Goal: Task Accomplishment & Management: Manage account settings

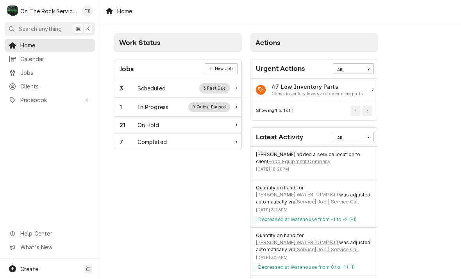
click at [169, 107] on div "1 In Progress 0 Quick-Paused" at bounding box center [175, 107] width 111 height 10
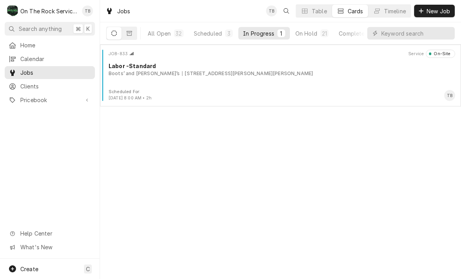
click at [208, 85] on div "JOB-833 Service On-Site Labor -Standard Boots’ and Sonny’s 328 S Howard Ave, La…" at bounding box center [280, 69] width 355 height 39
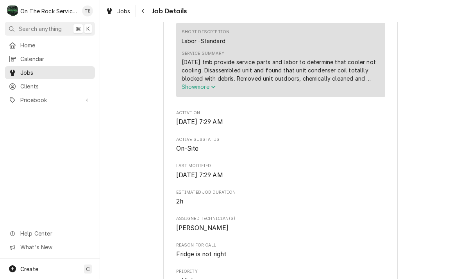
scroll to position [291, 0]
click at [213, 84] on icon "Service Summary" at bounding box center [213, 86] width 5 height 5
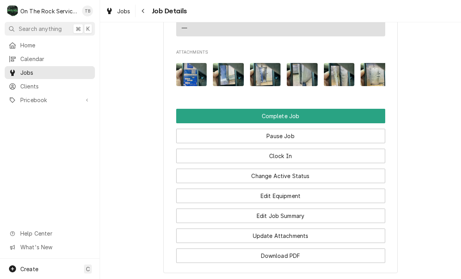
scroll to position [770, 0]
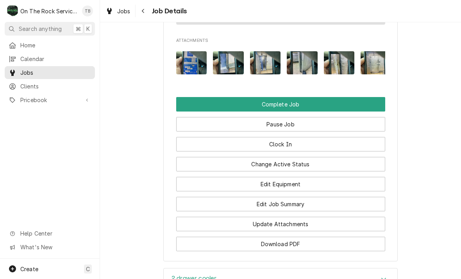
click at [291, 198] on button "Edit Job Summary" at bounding box center [280, 203] width 209 height 14
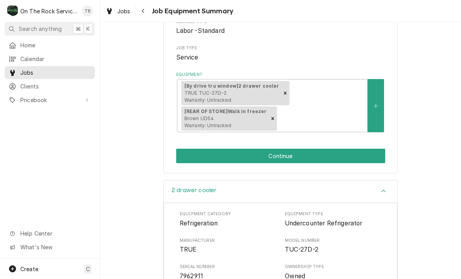
scroll to position [116, 0]
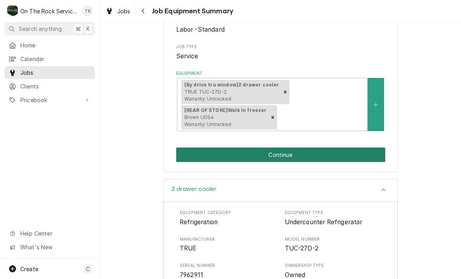
click at [290, 149] on button "Continue" at bounding box center [280, 154] width 209 height 14
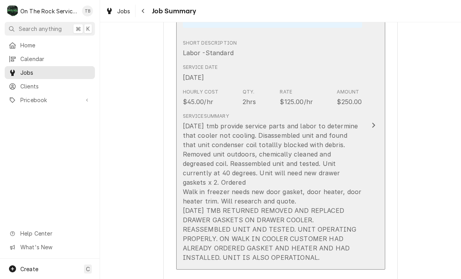
click at [295, 192] on div "[DATE] tmb provide service parts and labor to determine that cooler not cooling…" at bounding box center [272, 191] width 179 height 141
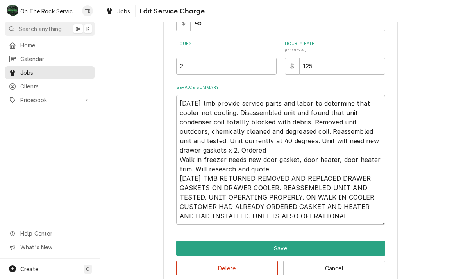
scroll to position [200, 0]
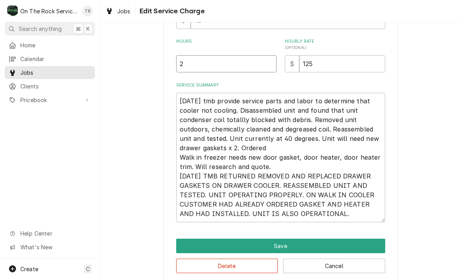
click at [200, 63] on input "2" at bounding box center [226, 63] width 100 height 17
type textarea "x"
type input "3"
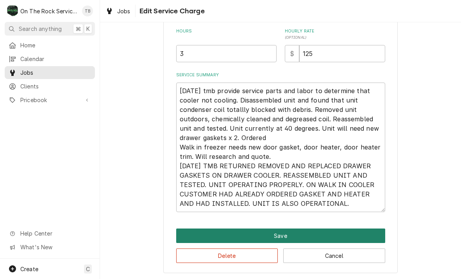
click at [282, 236] on button "Save" at bounding box center [280, 235] width 209 height 14
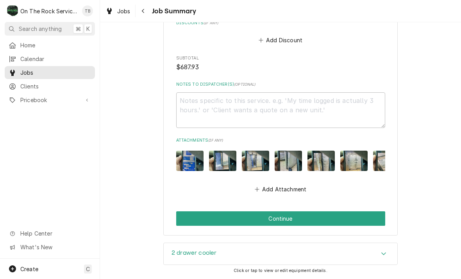
scroll to position [858, 0]
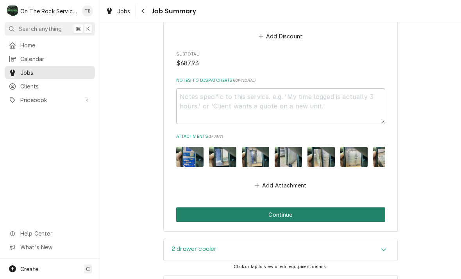
click at [288, 207] on button "Continue" at bounding box center [280, 214] width 209 height 14
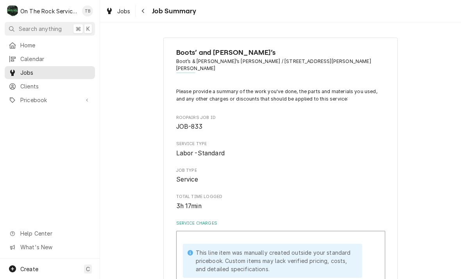
scroll to position [-1, 0]
type textarea "x"
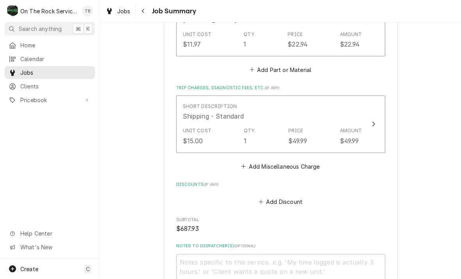
scroll to position [750, 0]
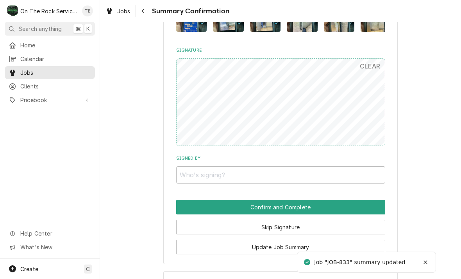
scroll to position [770, 0]
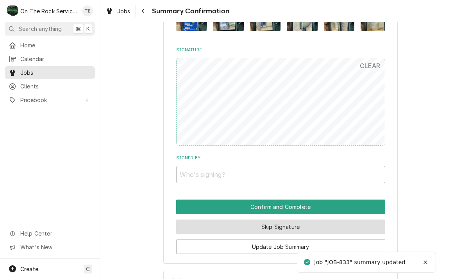
click at [286, 219] on button "Skip Signature" at bounding box center [280, 226] width 209 height 14
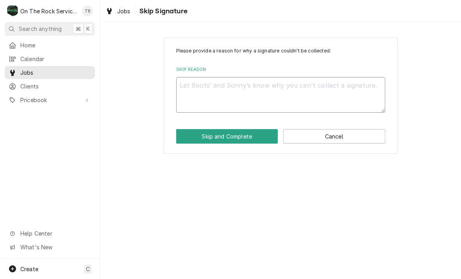
click at [216, 102] on textarea "Skip Reason" at bounding box center [280, 95] width 209 height 36
type textarea "x"
type textarea "S"
type textarea "x"
type textarea "SK"
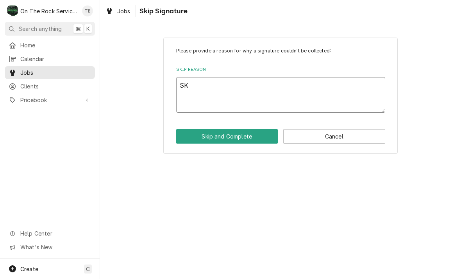
type textarea "x"
type textarea "SKI"
type textarea "x"
type textarea "SKIP"
click at [225, 143] on button "Skip and Complete" at bounding box center [227, 136] width 102 height 14
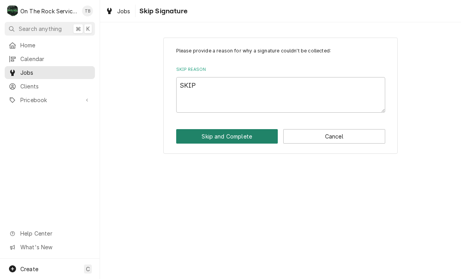
type textarea "x"
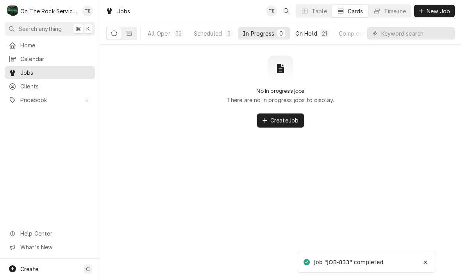
click at [317, 31] on button "On Hold 21" at bounding box center [312, 33] width 43 height 13
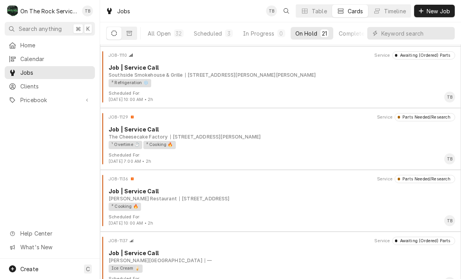
scroll to position [1046, 0]
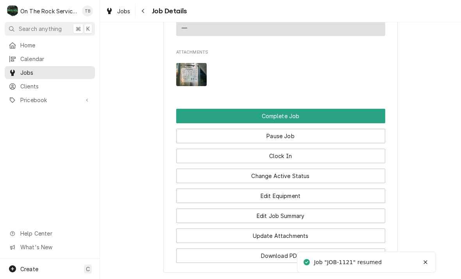
scroll to position [843, 0]
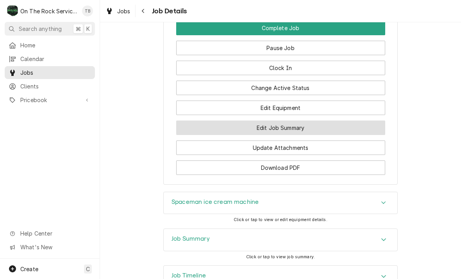
click at [298, 120] on button "Edit Job Summary" at bounding box center [280, 127] width 209 height 14
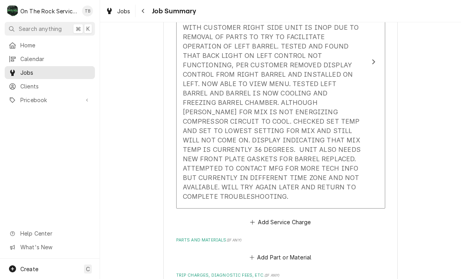
scroll to position [321, 0]
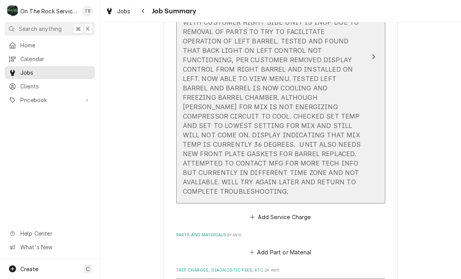
click at [300, 179] on div "Service Summary 10/3/25 TMB PROVIDE SERVICE PARTS AND LABOR TO DETERMINE THAT U…" at bounding box center [272, 93] width 179 height 212
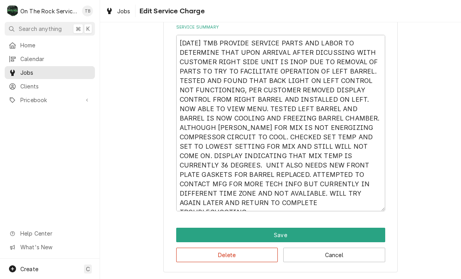
scroll to position [259, 0]
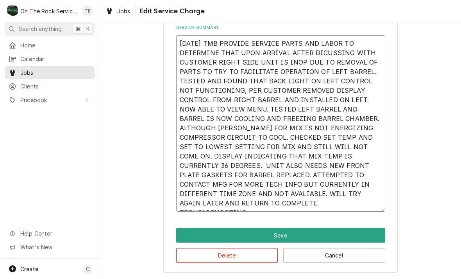
click at [257, 200] on textarea "10/3/25 TMB PROVIDE SERVICE PARTS AND LABOR TO DETERMINE THAT UPON ARRIVAL AFTE…" at bounding box center [280, 123] width 209 height 176
type textarea "x"
type textarea "10/3/25 TMB PROVIDE SERVICE PARTS AND LABOR TO DETERMINE THAT UPON ARRIVAL AFTE…"
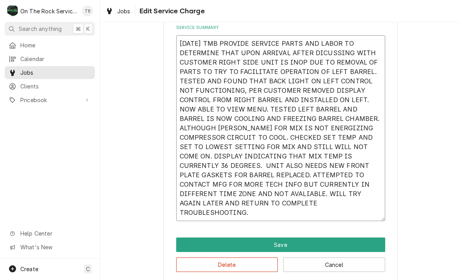
type textarea "x"
type textarea "10/3/25 TMB PROVIDE SERVICE PARTS AND LABOR TO DETERMINE THAT UPON ARRIVAL AFTE…"
type textarea "x"
type textarea "10/3/25 TMB PROVIDE SERVICE PARTS AND LABOR TO DETERMINE THAT UPON ARRIVAL AFTE…"
type textarea "x"
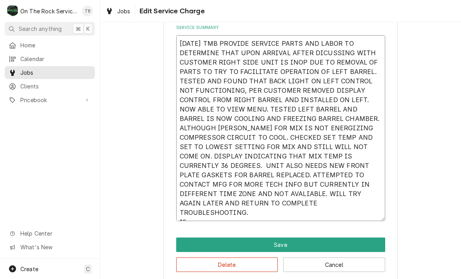
type textarea "10/3/25 TMB PROVIDE SERVICE PARTS AND LABOR TO DETERMINE THAT UPON ARRIVAL AFTE…"
type textarea "x"
type textarea "10/3/25 TMB PROVIDE SERVICE PARTS AND LABOR TO DETERMINE THAT UPON ARRIVAL AFTE…"
type textarea "x"
type textarea "10/3/25 TMB PROVIDE SERVICE PARTS AND LABOR TO DETERMINE THAT UPON ARRIVAL AFTE…"
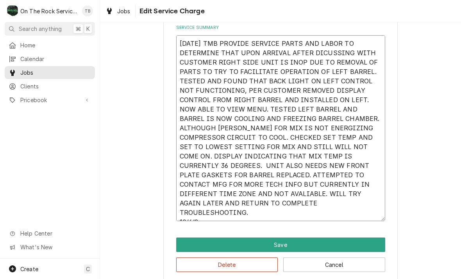
type textarea "x"
type textarea "10/3/25 TMB PROVIDE SERVICE PARTS AND LABOR TO DETERMINE THAT UPON ARRIVAL AFTE…"
type textarea "x"
type textarea "10/3/25 TMB PROVIDE SERVICE PARTS AND LABOR TO DETERMINE THAT UPON ARRIVAL AFTE…"
type textarea "x"
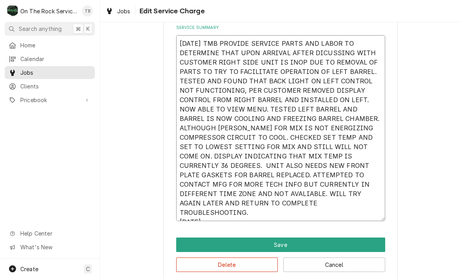
type textarea "10/3/25 TMB PROVIDE SERVICE PARTS AND LABOR TO DETERMINE THAT UPON ARRIVAL AFTE…"
type textarea "x"
type textarea "10/3/25 TMB PROVIDE SERVICE PARTS AND LABOR TO DETERMINE THAT UPON ARRIVAL AFTE…"
type textarea "x"
type textarea "10/3/25 TMB PROVIDE SERVICE PARTS AND LABOR TO DETERMINE THAT UPON ARRIVAL AFTE…"
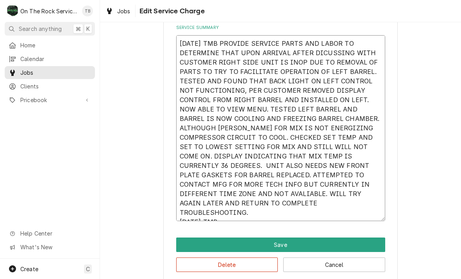
type textarea "x"
type textarea "10/3/25 TMB PROVIDE SERVICE PARTS AND LABOR TO DETERMINE THAT UPON ARRIVAL AFTE…"
type textarea "x"
type textarea "10/3/25 TMB PROVIDE SERVICE PARTS AND LABOR TO DETERMINE THAT UPON ARRIVAL AFTE…"
type textarea "x"
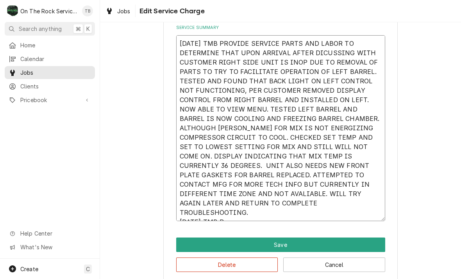
type textarea "10/3/25 TMB PROVIDE SERVICE PARTS AND LABOR TO DETERMINE THAT UPON ARRIVAL AFTE…"
type textarea "x"
type textarea "10/3/25 TMB PROVIDE SERVICE PARTS AND LABOR TO DETERMINE THAT UPON ARRIVAL AFTE…"
type textarea "x"
type textarea "10/3/25 TMB PROVIDE SERVICE PARTS AND LABOR TO DETERMINE THAT UPON ARRIVAL AFTE…"
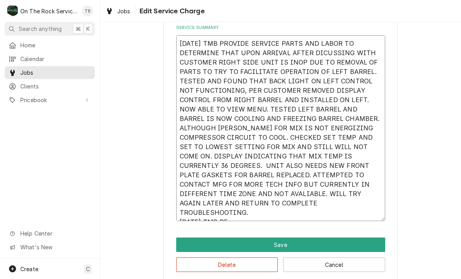
type textarea "x"
type textarea "10/3/25 TMB PROVIDE SERVICE PARTS AND LABOR TO DETERMINE THAT UPON ARRIVAL AFTE…"
type textarea "x"
type textarea "10/3/25 TMB PROVIDE SERVICE PARTS AND LABOR TO DETERMINE THAT UPON ARRIVAL AFTE…"
type textarea "x"
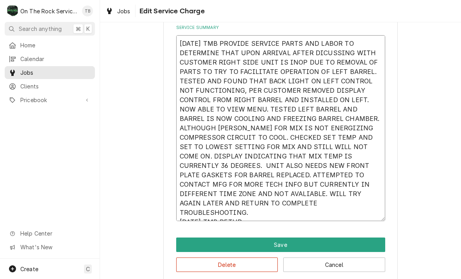
type textarea "10/3/25 TMB PROVIDE SERVICE PARTS AND LABOR TO DETERMINE THAT UPON ARRIVAL AFTE…"
type textarea "x"
type textarea "10/3/25 TMB PROVIDE SERVICE PARTS AND LABOR TO DETERMINE THAT UPON ARRIVAL AFTE…"
type textarea "x"
type textarea "10/3/25 TMB PROVIDE SERVICE PARTS AND LABOR TO DETERMINE THAT UPON ARRIVAL AFTE…"
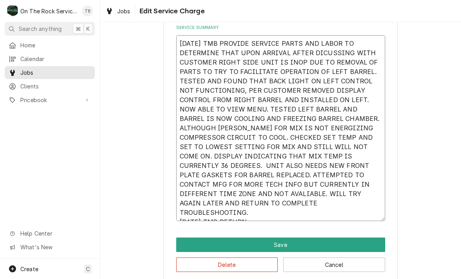
type textarea "x"
type textarea "10/3/25 TMB PROVIDE SERVICE PARTS AND LABOR TO DETERMINE THAT UPON ARRIVAL AFTE…"
type textarea "x"
type textarea "10/3/25 TMB PROVIDE SERVICE PARTS AND LABOR TO DETERMINE THAT UPON ARRIVAL AFTE…"
type textarea "x"
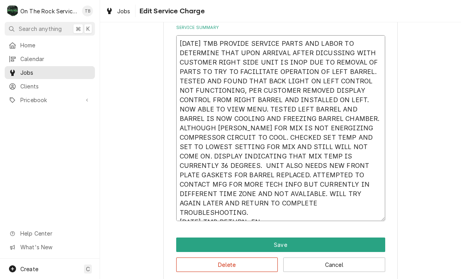
type textarea "10/3/25 TMB PROVIDE SERVICE PARTS AND LABOR TO DETERMINE THAT UPON ARRIVAL AFTE…"
type textarea "x"
type textarea "10/3/25 TMB PROVIDE SERVICE PARTS AND LABOR TO DETERMINE THAT UPON ARRIVAL AFTE…"
type textarea "x"
type textarea "10/3/25 TMB PROVIDE SERVICE PARTS AND LABOR TO DETERMINE THAT UPON ARRIVAL AFTE…"
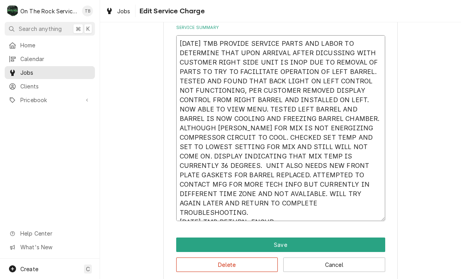
type textarea "x"
type textarea "10/3/25 TMB PROVIDE SERVICE PARTS AND LABOR TO DETERMINE THAT UPON ARRIVAL AFTE…"
type textarea "x"
type textarea "10/3/25 TMB PROVIDE SERVICE PARTS AND LABOR TO DETERMINE THAT UPON ARRIVAL AFTE…"
type textarea "x"
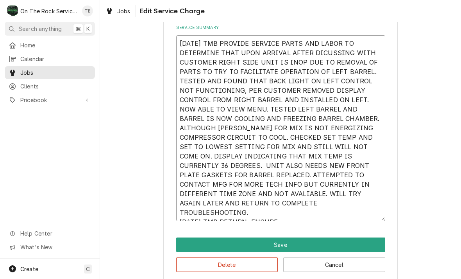
type textarea "10/3/25 TMB PROVIDE SERVICE PARTS AND LABOR TO DETERMINE THAT UPON ARRIVAL AFTE…"
type textarea "x"
type textarea "10/3/25 TMB PROVIDE SERVICE PARTS AND LABOR TO DETERMINE THAT UPON ARRIVAL AFTE…"
type textarea "x"
type textarea "10/3/25 TMB PROVIDE SERVICE PARTS AND LABOR TO DETERMINE THAT UPON ARRIVAL AFTE…"
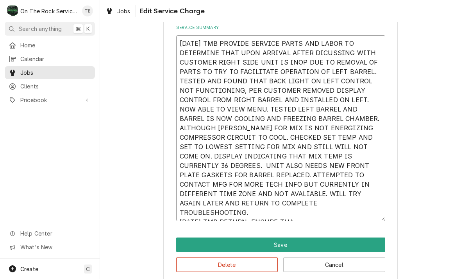
type textarea "x"
type textarea "10/3/25 TMB PROVIDE SERVICE PARTS AND LABOR TO DETERMINE THAT UPON ARRIVAL AFTE…"
type textarea "x"
type textarea "10/3/25 TMB PROVIDE SERVICE PARTS AND LABOR TO DETERMINE THAT UPON ARRIVAL AFTE…"
type textarea "x"
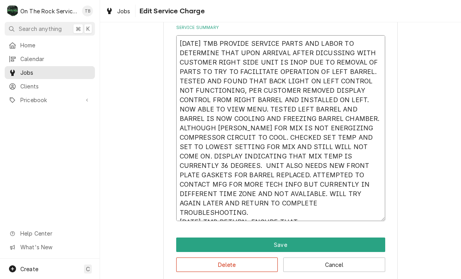
type textarea "10/3/25 TMB PROVIDE SERVICE PARTS AND LABOR TO DETERMINE THAT UPON ARRIVAL AFTE…"
type textarea "x"
type textarea "10/3/25 TMB PROVIDE SERVICE PARTS AND LABOR TO DETERMINE THAT UPON ARRIVAL AFTE…"
type textarea "x"
type textarea "10/3/25 TMB PROVIDE SERVICE PARTS AND LABOR TO DETERMINE THAT UPON ARRIVAL AFTE…"
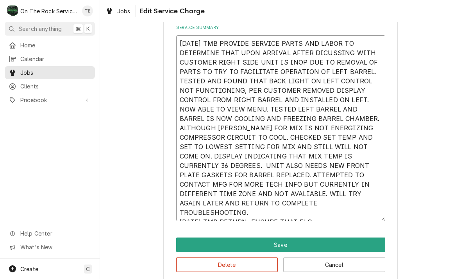
type textarea "x"
type textarea "10/3/25 TMB PROVIDE SERVICE PARTS AND LABOR TO DETERMINE THAT UPON ARRIVAL AFTE…"
type textarea "x"
type textarea "10/3/25 TMB PROVIDE SERVICE PARTS AND LABOR TO DETERMINE THAT UPON ARRIVAL AFTE…"
type textarea "x"
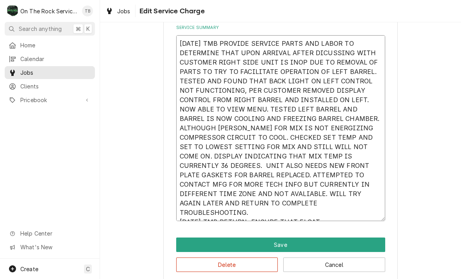
type textarea "10/3/25 TMB PROVIDE SERVICE PARTS AND LABOR TO DETERMINE THAT UPON ARRIVAL AFTE…"
type textarea "x"
type textarea "10/3/25 TMB PROVIDE SERVICE PARTS AND LABOR TO DETERMINE THAT UPON ARRIVAL AFTE…"
type textarea "x"
type textarea "10/3/25 TMB PROVIDE SERVICE PARTS AND LABOR TO DETERMINE THAT UPON ARRIVAL AFTE…"
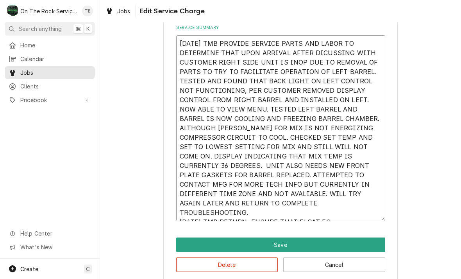
type textarea "x"
type textarea "10/3/25 TMB PROVIDE SERVICE PARTS AND LABOR TO DETERMINE THAT UPON ARRIVAL AFTE…"
type textarea "x"
type textarea "10/3/25 TMB PROVIDE SERVICE PARTS AND LABOR TO DETERMINE THAT UPON ARRIVAL AFTE…"
type textarea "x"
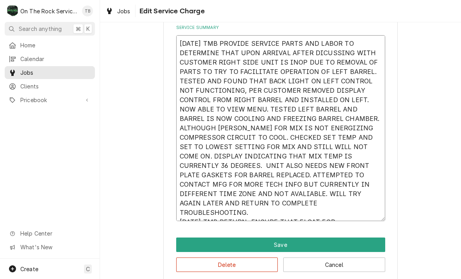
type textarea "10/3/25 TMB PROVIDE SERVICE PARTS AND LABOR TO DETERMINE THAT UPON ARRIVAL AFTE…"
type textarea "x"
type textarea "10/3/25 TMB PROVIDE SERVICE PARTS AND LABOR TO DETERMINE THAT UPON ARRIVAL AFTE…"
type textarea "x"
type textarea "10/3/25 TMB PROVIDE SERVICE PARTS AND LABOR TO DETERMINE THAT UPON ARRIVAL AFTE…"
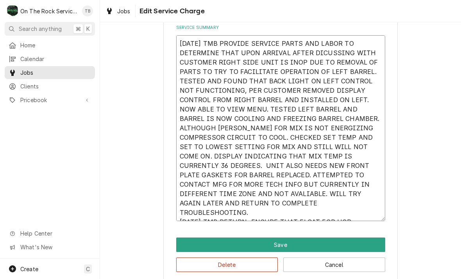
type textarea "x"
type textarea "10/3/25 TMB PROVIDE SERVICE PARTS AND LABOR TO DETERMINE THAT UPON ARRIVAL AFTE…"
type textarea "x"
type textarea "10/3/25 TMB PROVIDE SERVICE PARTS AND LABOR TO DETERMINE THAT UPON ARRIVAL AFTE…"
type textarea "x"
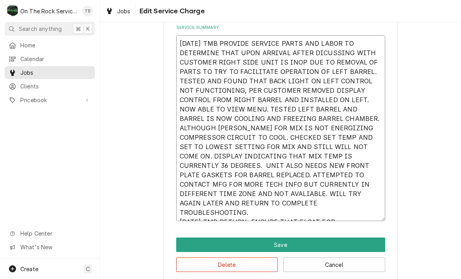
type textarea "10/3/25 TMB PROVIDE SERVICE PARTS AND LABOR TO DETERMINE THAT UPON ARRIVAL AFTE…"
type textarea "x"
type textarea "10/3/25 TMB PROVIDE SERVICE PARTS AND LABOR TO DETERMINE THAT UPON ARRIVAL AFTE…"
type textarea "x"
type textarea "10/3/25 TMB PROVIDE SERVICE PARTS AND LABOR TO DETERMINE THAT UPON ARRIVAL AFTE…"
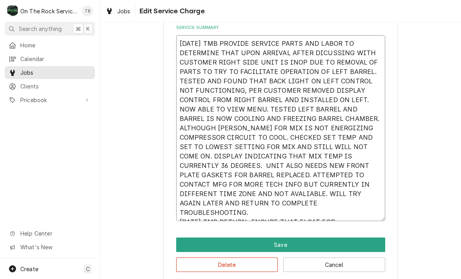
type textarea "x"
type textarea "10/3/25 TMB PROVIDE SERVICE PARTS AND LABOR TO DETERMINE THAT UPON ARRIVAL AFTE…"
type textarea "x"
type textarea "10/3/25 TMB PROVIDE SERVICE PARTS AND LABOR TO DETERMINE THAT UPON ARRIVAL AFTE…"
type textarea "x"
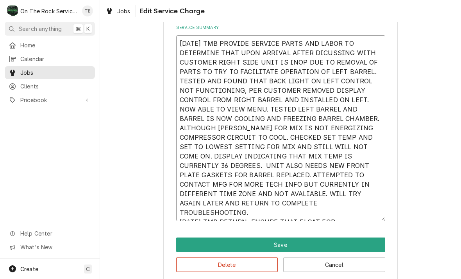
type textarea "10/3/25 TMB PROVIDE SERVICE PARTS AND LABOR TO DETERMINE THAT UPON ARRIVAL AFTE…"
type textarea "x"
type textarea "10/3/25 TMB PROVIDE SERVICE PARTS AND LABOR TO DETERMINE THAT UPON ARRIVAL AFTE…"
type textarea "x"
type textarea "10/3/25 TMB PROVIDE SERVICE PARTS AND LABOR TO DETERMINE THAT UPON ARRIVAL AFTE…"
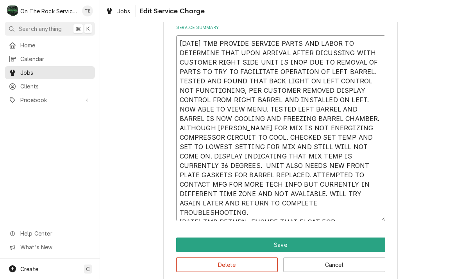
type textarea "x"
type textarea "10/3/25 TMB PROVIDE SERVICE PARTS AND LABOR TO DETERMINE THAT UPON ARRIVAL AFTE…"
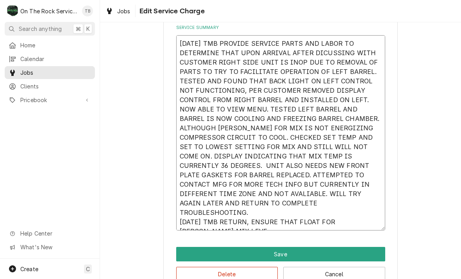
type textarea "x"
type textarea "10/3/25 TMB PROVIDE SERVICE PARTS AND LABOR TO DETERMINE THAT UPON ARRIVAL AFTE…"
type textarea "x"
type textarea "10/3/25 TMB PROVIDE SERVICE PARTS AND LABOR TO DETERMINE THAT UPON ARRIVAL AFTE…"
type textarea "x"
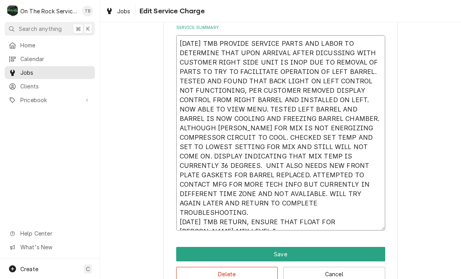
type textarea "10/3/25 TMB PROVIDE SERVICE PARTS AND LABOR TO DETERMINE THAT UPON ARRIVAL AFTE…"
type textarea "x"
type textarea "10/3/25 TMB PROVIDE SERVICE PARTS AND LABOR TO DETERMINE THAT UPON ARRIVAL AFTE…"
type textarea "x"
type textarea "10/3/25 TMB PROVIDE SERVICE PARTS AND LABOR TO DETERMINE THAT UPON ARRIVAL AFTE…"
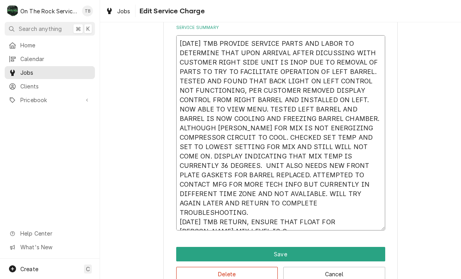
type textarea "x"
type textarea "10/3/25 TMB PROVIDE SERVICE PARTS AND LABOR TO DETERMINE THAT UPON ARRIVAL AFTE…"
type textarea "x"
type textarea "10/3/25 TMB PROVIDE SERVICE PARTS AND LABOR TO DETERMINE THAT UPON ARRIVAL AFTE…"
type textarea "x"
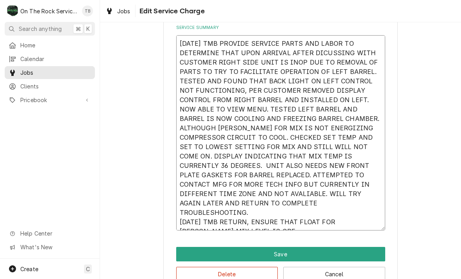
type textarea "10/3/25 TMB PROVIDE SERVICE PARTS AND LABOR TO DETERMINE THAT UPON ARRIVAL AFTE…"
type textarea "x"
type textarea "10/3/25 TMB PROVIDE SERVICE PARTS AND LABOR TO DETERMINE THAT UPON ARRIVAL AFTE…"
type textarea "x"
type textarea "10/3/25 TMB PROVIDE SERVICE PARTS AND LABOR TO DETERMINE THAT UPON ARRIVAL AFTE…"
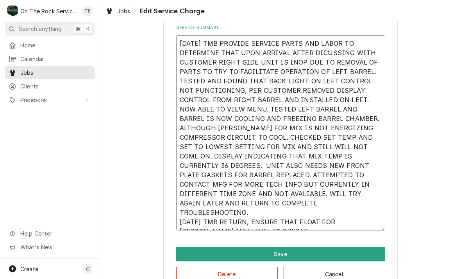
type textarea "x"
type textarea "10/3/25 TMB PROVIDE SERVICE PARTS AND LABOR TO DETERMINE THAT UPON ARRIVAL AFTE…"
type textarea "x"
type textarea "10/3/25 TMB PROVIDE SERVICE PARTS AND LABOR TO DETERMINE THAT UPON ARRIVAL AFTE…"
type textarea "x"
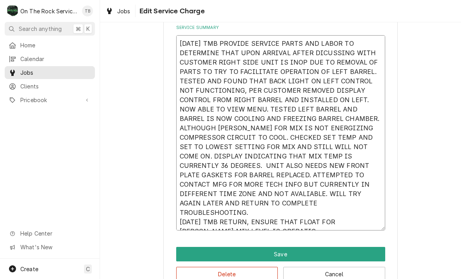
type textarea "10/3/25 TMB PROVIDE SERVICE PARTS AND LABOR TO DETERMINE THAT UPON ARRIVAL AFTE…"
type textarea "x"
type textarea "10/3/25 TMB PROVIDE SERVICE PARTS AND LABOR TO DETERMINE THAT UPON ARRIVAL AFTE…"
type textarea "x"
type textarea "10/3/25 TMB PROVIDE SERVICE PARTS AND LABOR TO DETERMINE THAT UPON ARRIVAL AFTE…"
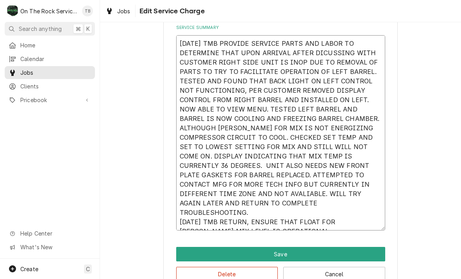
type textarea "x"
type textarea "10/3/25 TMB PROVIDE SERVICE PARTS AND LABOR TO DETERMINE THAT UPON ARRIVAL AFTE…"
type textarea "x"
type textarea "10/3/25 TMB PROVIDE SERVICE PARTS AND LABOR TO DETERMINE THAT UPON ARRIVAL AFTE…"
type textarea "x"
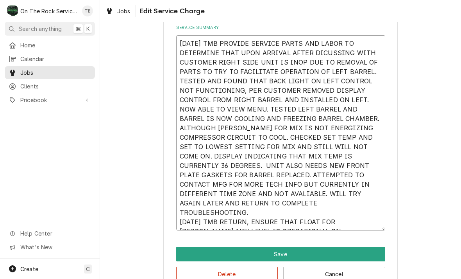
type textarea "10/3/25 TMB PROVIDE SERVICE PARTS AND LABOR TO DETERMINE THAT UPON ARRIVAL AFTE…"
type textarea "x"
type textarea "10/3/25 TMB PROVIDE SERVICE PARTS AND LABOR TO DETERMINE THAT UPON ARRIVAL AFTE…"
type textarea "x"
type textarea "10/3/25 TMB PROVIDE SERVICE PARTS AND LABOR TO DETERMINE THAT UPON ARRIVAL AFTE…"
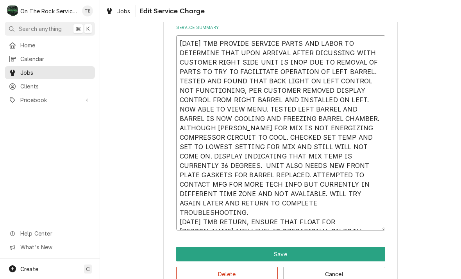
type textarea "x"
type textarea "10/3/25 TMB PROVIDE SERVICE PARTS AND LABOR TO DETERMINE THAT UPON ARRIVAL AFTE…"
type textarea "x"
type textarea "10/3/25 TMB PROVIDE SERVICE PARTS AND LABOR TO DETERMINE THAT UPON ARRIVAL AFTE…"
type textarea "x"
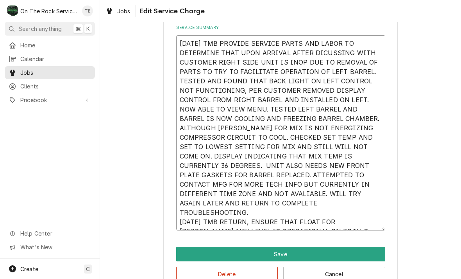
type textarea "10/3/25 TMB PROVIDE SERVICE PARTS AND LABOR TO DETERMINE THAT UPON ARRIVAL AFTE…"
type textarea "x"
type textarea "10/3/25 TMB PROVIDE SERVICE PARTS AND LABOR TO DETERMINE THAT UPON ARRIVAL AFTE…"
type textarea "x"
type textarea "10/3/25 TMB PROVIDE SERVICE PARTS AND LABOR TO DETERMINE THAT UPON ARRIVAL AFTE…"
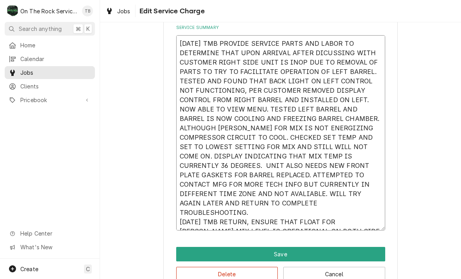
type textarea "x"
type textarea "10/3/25 TMB PROVIDE SERVICE PARTS AND LABOR TO DETERMINE THAT UPON ARRIVAL AFTE…"
type textarea "x"
type textarea "10/3/25 TMB PROVIDE SERVICE PARTS AND LABOR TO DETERMINE THAT UPON ARRIVAL AFTE…"
type textarea "x"
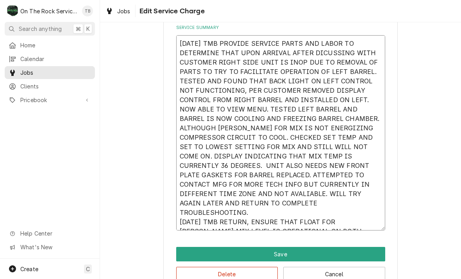
type textarea "10/3/25 TMB PROVIDE SERVICE PARTS AND LABOR TO DETERMINE THAT UPON ARRIVAL AFTE…"
type textarea "x"
type textarea "10/3/25 TMB PROVIDE SERVICE PARTS AND LABOR TO DETERMINE THAT UPON ARRIVAL AFTE…"
type textarea "x"
type textarea "10/3/25 TMB PROVIDE SERVICE PARTS AND LABOR TO DETERMINE THAT UPON ARRIVAL AFTE…"
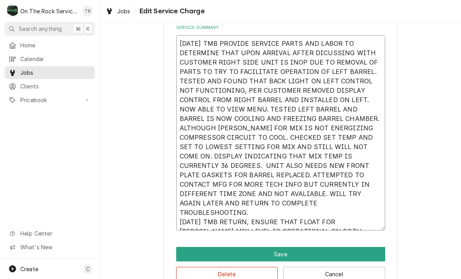
type textarea "x"
type textarea "10/3/25 TMB PROVIDE SERVICE PARTS AND LABOR TO DETERMINE THAT UPON ARRIVAL AFTE…"
type textarea "x"
type textarea "10/3/25 TMB PROVIDE SERVICE PARTS AND LABOR TO DETERMINE THAT UPON ARRIVAL AFTE…"
type textarea "x"
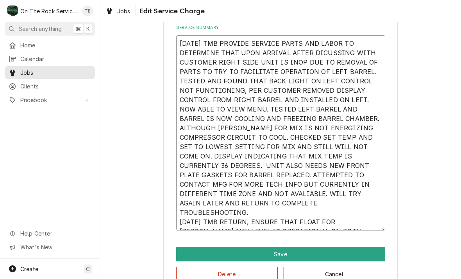
type textarea "10/3/25 TMB PROVIDE SERVICE PARTS AND LABOR TO DETERMINE THAT UPON ARRIVAL AFTE…"
type textarea "x"
type textarea "10/3/25 TMB PROVIDE SERVICE PARTS AND LABOR TO DETERMINE THAT UPON ARRIVAL AFTE…"
type textarea "x"
type textarea "10/3/25 TMB PROVIDE SERVICE PARTS AND LABOR TO DETERMINE THAT UPON ARRIVAL AFTE…"
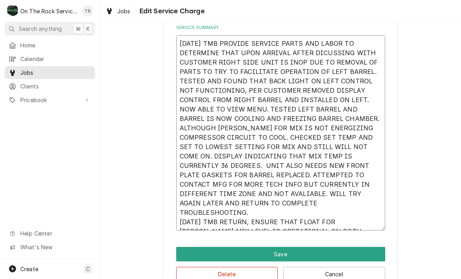
type textarea "x"
type textarea "10/3/25 TMB PROVIDE SERVICE PARTS AND LABOR TO DETERMINE THAT UPON ARRIVAL AFTE…"
type textarea "x"
type textarea "10/3/25 TMB PROVIDE SERVICE PARTS AND LABOR TO DETERMINE THAT UPON ARRIVAL AFTE…"
type textarea "x"
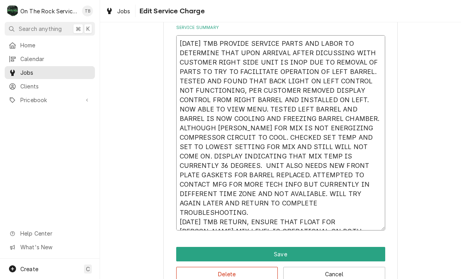
type textarea "10/3/25 TMB PROVIDE SERVICE PARTS AND LABOR TO DETERMINE THAT UPON ARRIVAL AFTE…"
type textarea "x"
type textarea "10/3/25 TMB PROVIDE SERVICE PARTS AND LABOR TO DETERMINE THAT UPON ARRIVAL AFTE…"
type textarea "x"
type textarea "10/3/25 TMB PROVIDE SERVICE PARTS AND LABOR TO DETERMINE THAT UPON ARRIVAL AFTE…"
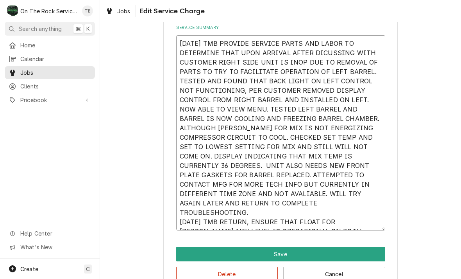
type textarea "x"
type textarea "10/3/25 TMB PROVIDE SERVICE PARTS AND LABOR TO DETERMINE THAT UPON ARRIVAL AFTE…"
type textarea "x"
type textarea "10/3/25 TMB PROVIDE SERVICE PARTS AND LABOR TO DETERMINE THAT UPON ARRIVAL AFTE…"
type textarea "x"
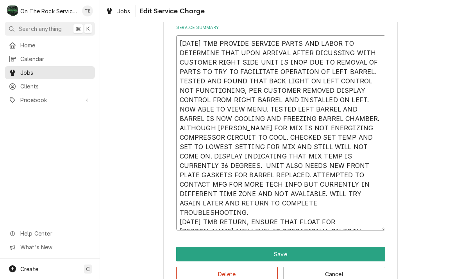
type textarea "10/3/25 TMB PROVIDE SERVICE PARTS AND LABOR TO DETERMINE THAT UPON ARRIVAL AFTE…"
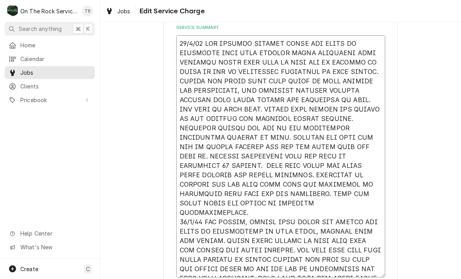
scroll to position [262, 0]
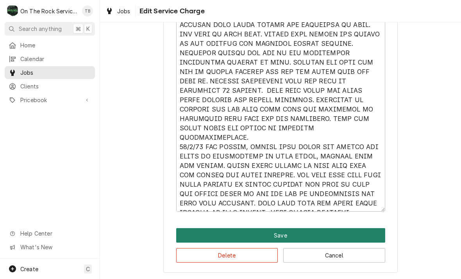
click at [279, 234] on button "Save" at bounding box center [280, 235] width 209 height 14
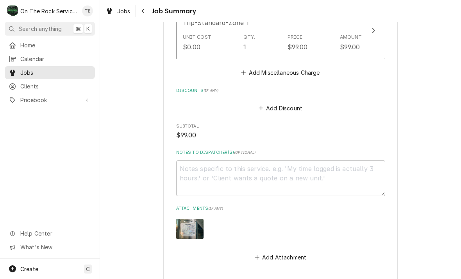
scroll to position [685, 0]
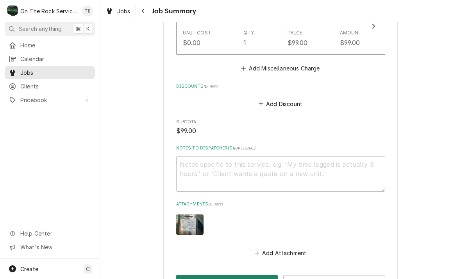
click at [230, 275] on button "Save" at bounding box center [227, 282] width 102 height 14
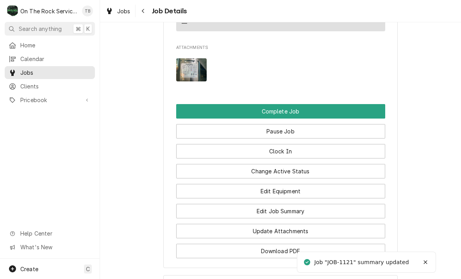
scroll to position [777, 0]
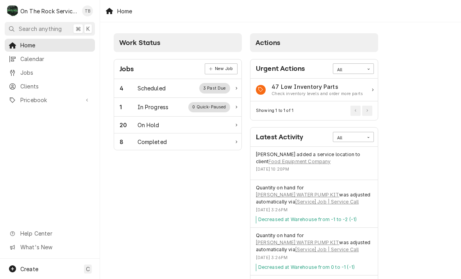
click at [164, 107] on div "In Progress" at bounding box center [153, 107] width 31 height 8
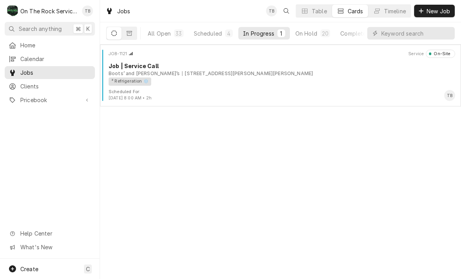
click at [203, 81] on div "² Refrigeration ❄️" at bounding box center [279, 81] width 341 height 8
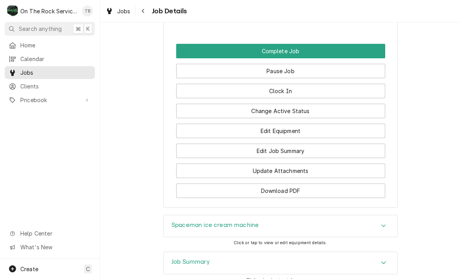
scroll to position [821, 0]
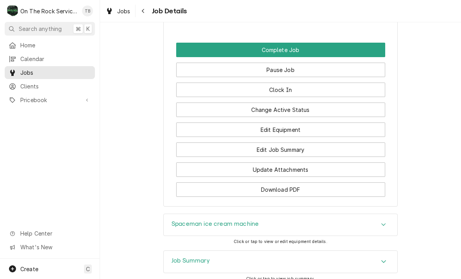
click at [311, 142] on button "Edit Job Summary" at bounding box center [280, 149] width 209 height 14
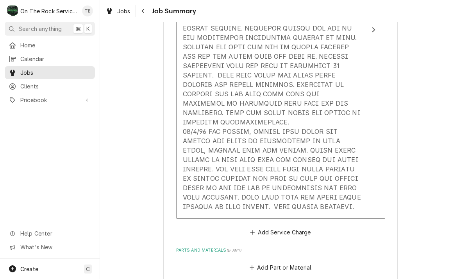
click at [315, 194] on div "Service Summary" at bounding box center [272, 66] width 179 height 296
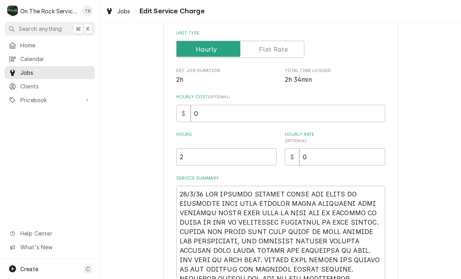
type textarea "x"
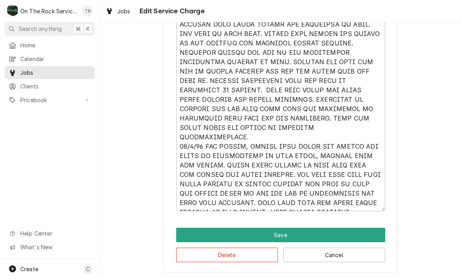
scroll to position [334, 0]
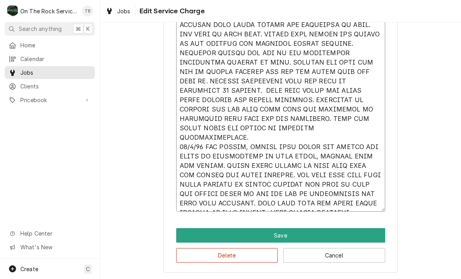
click at [362, 204] on textarea "Service Summary" at bounding box center [280, 85] width 209 height 251
type textarea "10/3/25 TMB PROVIDE SERVICE PARTS AND LABOR TO DETERMINE THAT UPON ARRIVAL AFTE…"
type textarea "x"
type textarea "10/3/25 TMB PROVIDE SERVICE PARTS AND LABOR TO DETERMINE THAT UPON ARRIVAL AFTE…"
type textarea "x"
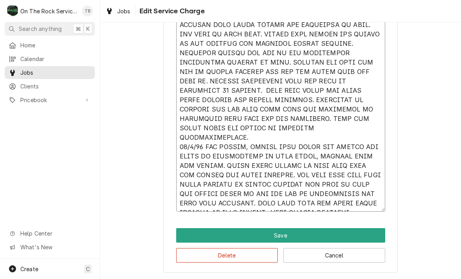
type textarea "10/3/25 TMB PROVIDE SERVICE PARTS AND LABOR TO DETERMINE THAT UPON ARRIVAL AFTE…"
type textarea "x"
type textarea "10/3/25 TMB PROVIDE SERVICE PARTS AND LABOR TO DETERMINE THAT UPON ARRIVAL AFTE…"
type textarea "x"
type textarea "10/3/25 TMB PROVIDE SERVICE PARTS AND LABOR TO DETERMINE THAT UPON ARRIVAL AFTE…"
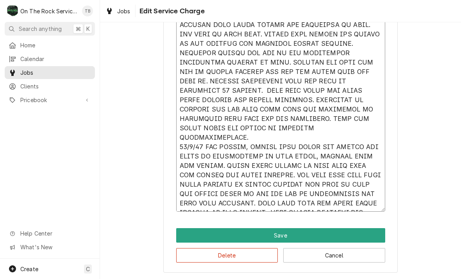
type textarea "x"
type textarea "10/3/25 TMB PROVIDE SERVICE PARTS AND LABOR TO DETERMINE THAT UPON ARRIVAL AFTE…"
type textarea "x"
type textarea "10/3/25 TMB PROVIDE SERVICE PARTS AND LABOR TO DETERMINE THAT UPON ARRIVAL AFTE…"
type textarea "x"
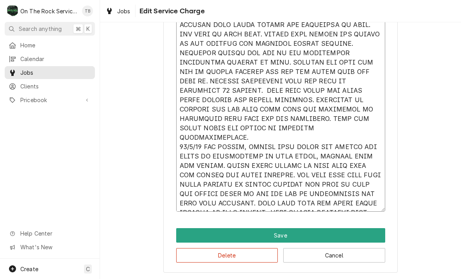
type textarea "10/3/25 TMB PROVIDE SERVICE PARTS AND LABOR TO DETERMINE THAT UPON ARRIVAL AFTE…"
type textarea "x"
type textarea "10/3/25 TMB PROVIDE SERVICE PARTS AND LABOR TO DETERMINE THAT UPON ARRIVAL AFTE…"
type textarea "x"
type textarea "10/3/25 TMB PROVIDE SERVICE PARTS AND LABOR TO DETERMINE THAT UPON ARRIVAL AFTE…"
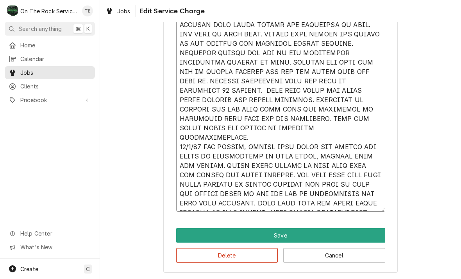
type textarea "x"
type textarea "10/3/25 TMB PROVIDE SERVICE PARTS AND LABOR TO DETERMINE THAT UPON ARRIVAL AFTE…"
type textarea "x"
type textarea "10/3/25 TMB PROVIDE SERVICE PARTS AND LABOR TO DETERMINE THAT UPON ARRIVAL AFTE…"
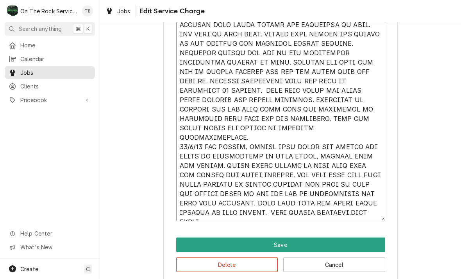
type textarea "x"
type textarea "10/3/25 TMB PROVIDE SERVICE PARTS AND LABOR TO DETERMINE THAT UPON ARRIVAL AFTE…"
type textarea "x"
type textarea "10/3/25 TMB PROVIDE SERVICE PARTS AND LABOR TO DETERMINE THAT UPON ARRIVAL AFTE…"
type textarea "x"
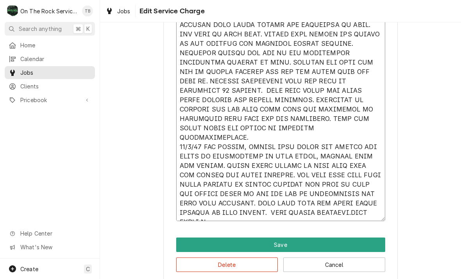
type textarea "10/3/25 TMB PROVIDE SERVICE PARTS AND LABOR TO DETERMINE THAT UPON ARRIVAL AFTE…"
type textarea "x"
type textarea "10/3/25 TMB PROVIDE SERVICE PARTS AND LABOR TO DETERMINE THAT UPON ARRIVAL AFTE…"
type textarea "x"
type textarea "10/3/25 TMB PROVIDE SERVICE PARTS AND LABOR TO DETERMINE THAT UPON ARRIVAL AFTE…"
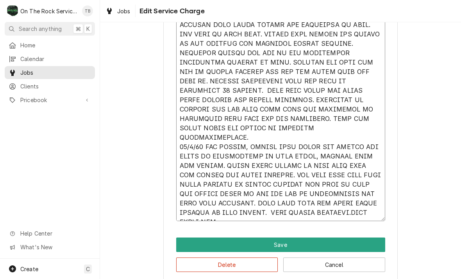
type textarea "x"
type textarea "10/3/25 TMB PROVIDE SERVICE PARTS AND LABOR TO DETERMINE THAT UPON ARRIVAL AFTE…"
type textarea "x"
type textarea "10/3/25 TMB PROVIDE SERVICE PARTS AND LABOR TO DETERMINE THAT UPON ARRIVAL AFTE…"
type textarea "x"
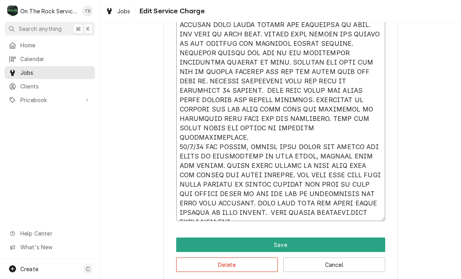
type textarea "10/3/25 TMB PROVIDE SERVICE PARTS AND LABOR TO DETERMINE THAT UPON ARRIVAL AFTE…"
type textarea "x"
type textarea "10/3/25 TMB PROVIDE SERVICE PARTS AND LABOR TO DETERMINE THAT UPON ARRIVAL AFTE…"
type textarea "x"
type textarea "10/3/25 TMB PROVIDE SERVICE PARTS AND LABOR TO DETERMINE THAT UPON ARRIVAL AFTE…"
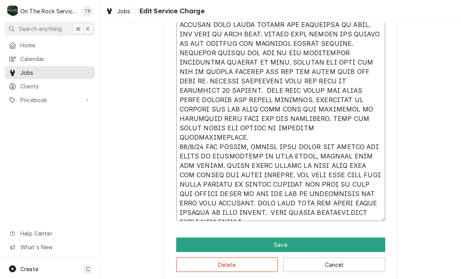
type textarea "x"
type textarea "10/3/25 TMB PROVIDE SERVICE PARTS AND LABOR TO DETERMINE THAT UPON ARRIVAL AFTE…"
type textarea "x"
type textarea "10/3/25 TMB PROVIDE SERVICE PARTS AND LABOR TO DETERMINE THAT UPON ARRIVAL AFTE…"
type textarea "x"
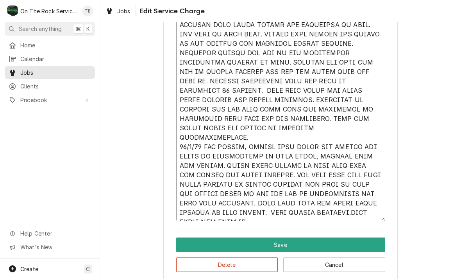
type textarea "10/3/25 TMB PROVIDE SERVICE PARTS AND LABOR TO DETERMINE THAT UPON ARRIVAL AFTE…"
type textarea "x"
type textarea "10/3/25 TMB PROVIDE SERVICE PARTS AND LABOR TO DETERMINE THAT UPON ARRIVAL AFTE…"
type textarea "x"
type textarea "10/3/25 TMB PROVIDE SERVICE PARTS AND LABOR TO DETERMINE THAT UPON ARRIVAL AFTE…"
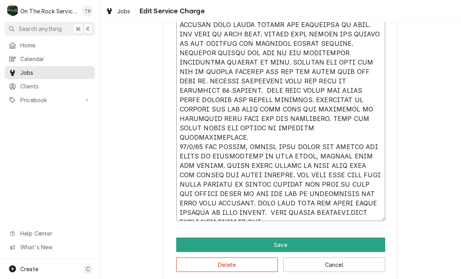
type textarea "x"
type textarea "10/3/25 TMB PROVIDE SERVICE PARTS AND LABOR TO DETERMINE THAT UPON ARRIVAL AFTE…"
type textarea "x"
type textarea "10/3/25 TMB PROVIDE SERVICE PARTS AND LABOR TO DETERMINE THAT UPON ARRIVAL AFTE…"
type textarea "x"
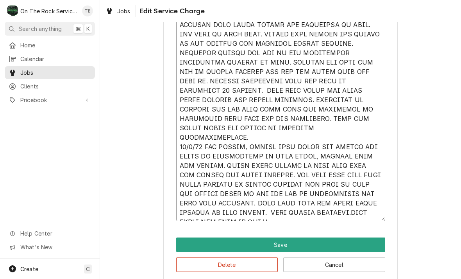
type textarea "10/3/25 TMB PROVIDE SERVICE PARTS AND LABOR TO DETERMINE THAT UPON ARRIVAL AFTE…"
type textarea "x"
type textarea "10/3/25 TMB PROVIDE SERVICE PARTS AND LABOR TO DETERMINE THAT UPON ARRIVAL AFTE…"
type textarea "x"
type textarea "10/3/25 TMB PROVIDE SERVICE PARTS AND LABOR TO DETERMINE THAT UPON ARRIVAL AFTE…"
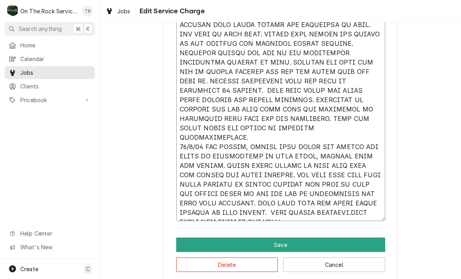
type textarea "x"
type textarea "10/3/25 TMB PROVIDE SERVICE PARTS AND LABOR TO DETERMINE THAT UPON ARRIVAL AFTE…"
type textarea "x"
type textarea "10/3/25 TMB PROVIDE SERVICE PARTS AND LABOR TO DETERMINE THAT UPON ARRIVAL AFTE…"
type textarea "x"
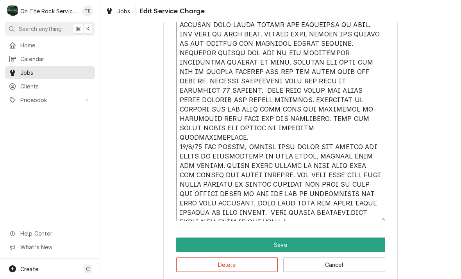
type textarea "10/3/25 TMB PROVIDE SERVICE PARTS AND LABOR TO DETERMINE THAT UPON ARRIVAL AFTE…"
type textarea "x"
type textarea "10/3/25 TMB PROVIDE SERVICE PARTS AND LABOR TO DETERMINE THAT UPON ARRIVAL AFTE…"
type textarea "x"
type textarea "10/3/25 TMB PROVIDE SERVICE PARTS AND LABOR TO DETERMINE THAT UPON ARRIVAL AFTE…"
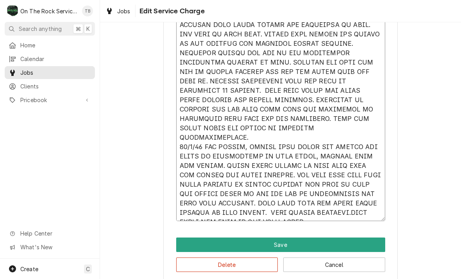
type textarea "x"
type textarea "10/3/25 TMB PROVIDE SERVICE PARTS AND LABOR TO DETERMINE THAT UPON ARRIVAL AFTE…"
type textarea "x"
type textarea "10/3/25 TMB PROVIDE SERVICE PARTS AND LABOR TO DETERMINE THAT UPON ARRIVAL AFTE…"
type textarea "x"
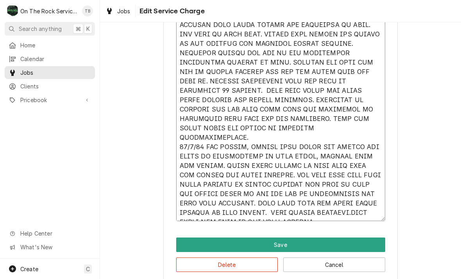
type textarea "10/3/25 TMB PROVIDE SERVICE PARTS AND LABOR TO DETERMINE THAT UPON ARRIVAL AFTE…"
type textarea "x"
type textarea "10/3/25 TMB PROVIDE SERVICE PARTS AND LABOR TO DETERMINE THAT UPON ARRIVAL AFTE…"
type textarea "x"
type textarea "10/3/25 TMB PROVIDE SERVICE PARTS AND LABOR TO DETERMINE THAT UPON ARRIVAL AFTE…"
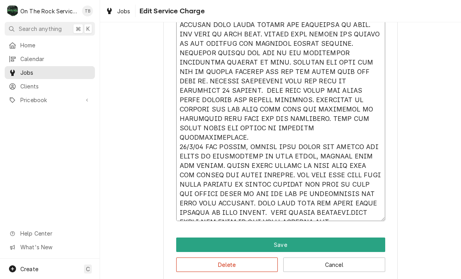
type textarea "x"
type textarea "10/3/25 TMB PROVIDE SERVICE PARTS AND LABOR TO DETERMINE THAT UPON ARRIVAL AFTE…"
type textarea "x"
type textarea "10/3/25 TMB PROVIDE SERVICE PARTS AND LABOR TO DETERMINE THAT UPON ARRIVAL AFTE…"
type textarea "x"
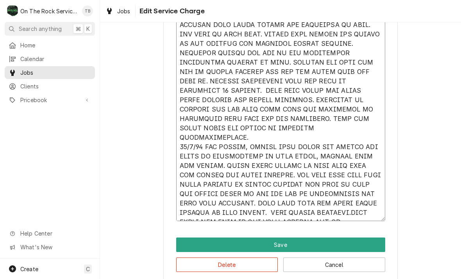
type textarea "10/3/25 TMB PROVIDE SERVICE PARTS AND LABOR TO DETERMINE THAT UPON ARRIVAL AFTE…"
type textarea "x"
type textarea "10/3/25 TMB PROVIDE SERVICE PARTS AND LABOR TO DETERMINE THAT UPON ARRIVAL AFTE…"
type textarea "x"
type textarea "10/3/25 TMB PROVIDE SERVICE PARTS AND LABOR TO DETERMINE THAT UPON ARRIVAL AFTE…"
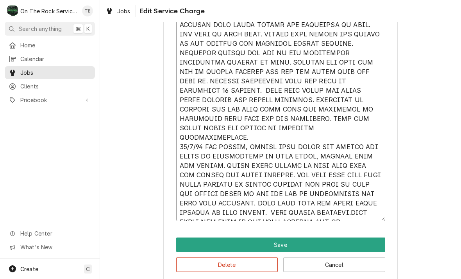
type textarea "x"
type textarea "10/3/25 TMB PROVIDE SERVICE PARTS AND LABOR TO DETERMINE THAT UPON ARRIVAL AFTE…"
type textarea "x"
type textarea "10/3/25 TMB PROVIDE SERVICE PARTS AND LABOR TO DETERMINE THAT UPON ARRIVAL AFTE…"
type textarea "x"
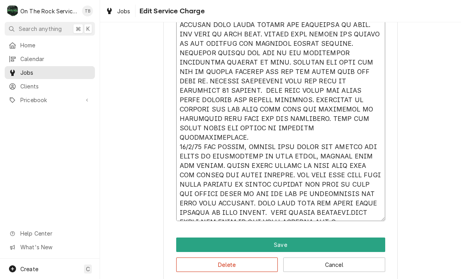
type textarea "10/3/25 TMB PROVIDE SERVICE PARTS AND LABOR TO DETERMINE THAT UPON ARRIVAL AFTE…"
type textarea "x"
type textarea "10/3/25 TMB PROVIDE SERVICE PARTS AND LABOR TO DETERMINE THAT UPON ARRIVAL AFTE…"
type textarea "x"
type textarea "10/3/25 TMB PROVIDE SERVICE PARTS AND LABOR TO DETERMINE THAT UPON ARRIVAL AFTE…"
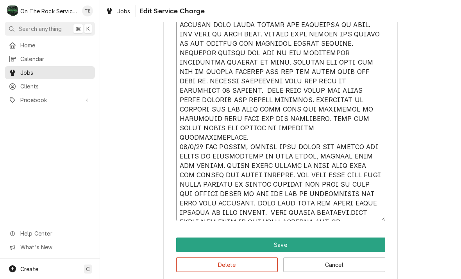
type textarea "x"
type textarea "10/3/25 TMB PROVIDE SERVICE PARTS AND LABOR TO DETERMINE THAT UPON ARRIVAL AFTE…"
type textarea "x"
type textarea "10/3/25 TMB PROVIDE SERVICE PARTS AND LABOR TO DETERMINE THAT UPON ARRIVAL AFTE…"
type textarea "x"
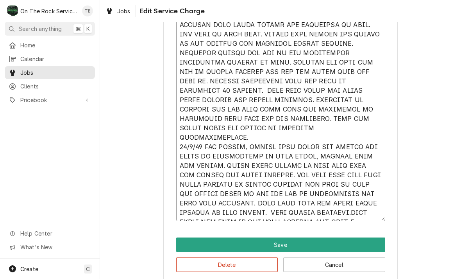
type textarea "10/3/25 TMB PROVIDE SERVICE PARTS AND LABOR TO DETERMINE THAT UPON ARRIVAL AFTE…"
type textarea "x"
type textarea "10/3/25 TMB PROVIDE SERVICE PARTS AND LABOR TO DETERMINE THAT UPON ARRIVAL AFTE…"
type textarea "x"
type textarea "10/3/25 TMB PROVIDE SERVICE PARTS AND LABOR TO DETERMINE THAT UPON ARRIVAL AFTE…"
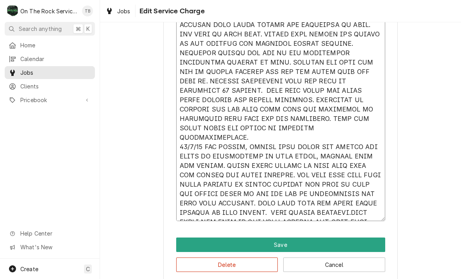
type textarea "x"
type textarea "10/3/25 TMB PROVIDE SERVICE PARTS AND LABOR TO DETERMINE THAT UPON ARRIVAL AFTE…"
type textarea "x"
type textarea "10/3/25 TMB PROVIDE SERVICE PARTS AND LABOR TO DETERMINE THAT UPON ARRIVAL AFTE…"
type textarea "x"
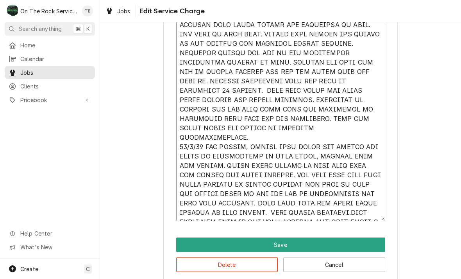
type textarea "10/3/25 TMB PROVIDE SERVICE PARTS AND LABOR TO DETERMINE THAT UPON ARRIVAL AFTE…"
type textarea "x"
type textarea "10/3/25 TMB PROVIDE SERVICE PARTS AND LABOR TO DETERMINE THAT UPON ARRIVAL AFTE…"
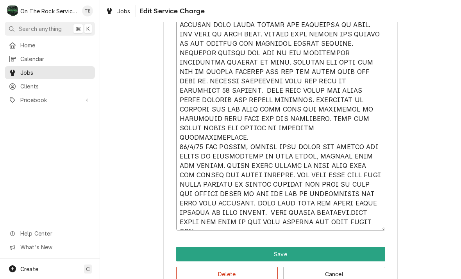
type textarea "x"
type textarea "10/3/25 TMB PROVIDE SERVICE PARTS AND LABOR TO DETERMINE THAT UPON ARRIVAL AFTE…"
type textarea "x"
type textarea "10/3/25 TMB PROVIDE SERVICE PARTS AND LABOR TO DETERMINE THAT UPON ARRIVAL AFTE…"
type textarea "x"
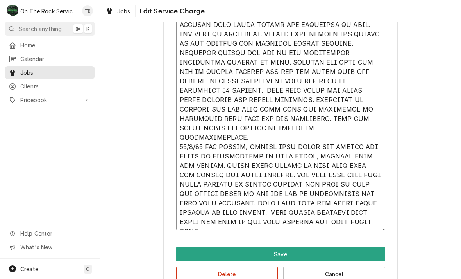
type textarea "10/3/25 TMB PROVIDE SERVICE PARTS AND LABOR TO DETERMINE THAT UPON ARRIVAL AFTE…"
type textarea "x"
type textarea "10/3/25 TMB PROVIDE SERVICE PARTS AND LABOR TO DETERMINE THAT UPON ARRIVAL AFTE…"
type textarea "x"
type textarea "10/3/25 TMB PROVIDE SERVICE PARTS AND LABOR TO DETERMINE THAT UPON ARRIVAL AFTE…"
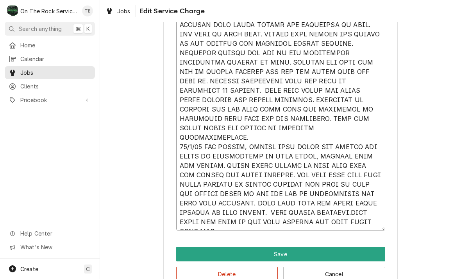
type textarea "x"
type textarea "10/3/25 TMB PROVIDE SERVICE PARTS AND LABOR TO DETERMINE THAT UPON ARRIVAL AFTE…"
type textarea "x"
type textarea "10/3/25 TMB PROVIDE SERVICE PARTS AND LABOR TO DETERMINE THAT UPON ARRIVAL AFTE…"
type textarea "x"
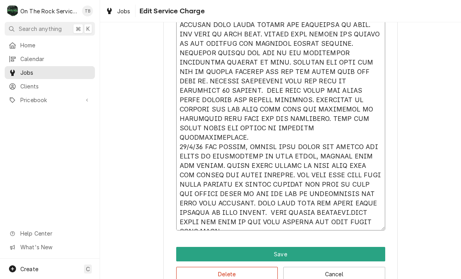
type textarea "10/3/25 TMB PROVIDE SERVICE PARTS AND LABOR TO DETERMINE THAT UPON ARRIVAL AFTE…"
type textarea "x"
type textarea "10/3/25 TMB PROVIDE SERVICE PARTS AND LABOR TO DETERMINE THAT UPON ARRIVAL AFTE…"
type textarea "x"
type textarea "10/3/25 TMB PROVIDE SERVICE PARTS AND LABOR TO DETERMINE THAT UPON ARRIVAL AFTE…"
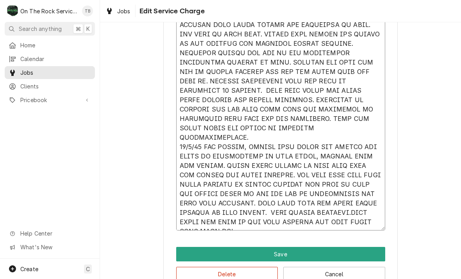
type textarea "x"
type textarea "10/3/25 TMB PROVIDE SERVICE PARTS AND LABOR TO DETERMINE THAT UPON ARRIVAL AFTE…"
type textarea "x"
type textarea "10/3/25 TMB PROVIDE SERVICE PARTS AND LABOR TO DETERMINE THAT UPON ARRIVAL AFTE…"
type textarea "x"
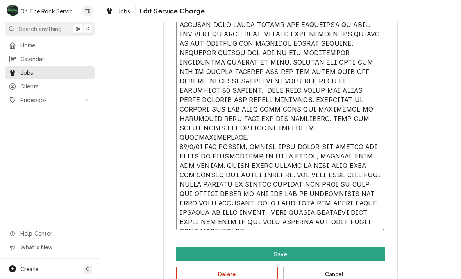
type textarea "10/3/25 TMB PROVIDE SERVICE PARTS AND LABOR TO DETERMINE THAT UPON ARRIVAL AFTE…"
type textarea "x"
type textarea "10/3/25 TMB PROVIDE SERVICE PARTS AND LABOR TO DETERMINE THAT UPON ARRIVAL AFTE…"
type textarea "x"
type textarea "10/3/25 TMB PROVIDE SERVICE PARTS AND LABOR TO DETERMINE THAT UPON ARRIVAL AFTE…"
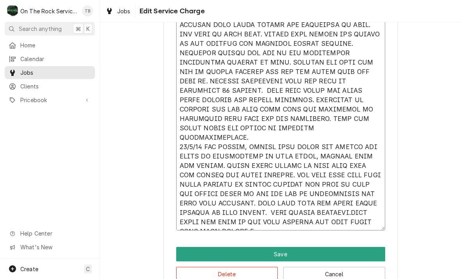
type textarea "x"
type textarea "10/3/25 TMB PROVIDE SERVICE PARTS AND LABOR TO DETERMINE THAT UPON ARRIVAL AFTE…"
type textarea "x"
type textarea "10/3/25 TMB PROVIDE SERVICE PARTS AND LABOR TO DETERMINE THAT UPON ARRIVAL AFTE…"
type textarea "x"
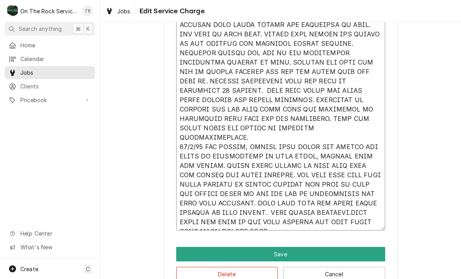
type textarea "10/3/25 TMB PROVIDE SERVICE PARTS AND LABOR TO DETERMINE THAT UPON ARRIVAL AFTE…"
type textarea "x"
type textarea "10/3/25 TMB PROVIDE SERVICE PARTS AND LABOR TO DETERMINE THAT UPON ARRIVAL AFTE…"
type textarea "x"
type textarea "10/3/25 TMB PROVIDE SERVICE PARTS AND LABOR TO DETERMINE THAT UPON ARRIVAL AFTE…"
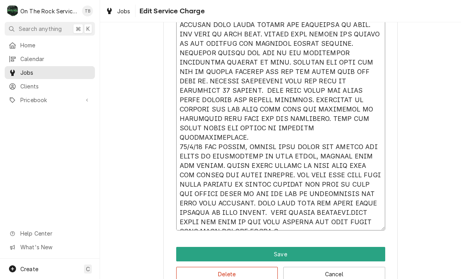
type textarea "x"
type textarea "10/3/25 TMB PROVIDE SERVICE PARTS AND LABOR TO DETERMINE THAT UPON ARRIVAL AFTE…"
type textarea "x"
type textarea "10/3/25 TMB PROVIDE SERVICE PARTS AND LABOR TO DETERMINE THAT UPON ARRIVAL AFTE…"
type textarea "x"
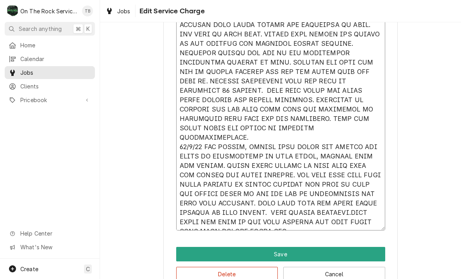
type textarea "10/3/25 TMB PROVIDE SERVICE PARTS AND LABOR TO DETERMINE THAT UPON ARRIVAL AFTE…"
type textarea "x"
type textarea "10/3/25 TMB PROVIDE SERVICE PARTS AND LABOR TO DETERMINE THAT UPON ARRIVAL AFTE…"
type textarea "x"
type textarea "10/3/25 TMB PROVIDE SERVICE PARTS AND LABOR TO DETERMINE THAT UPON ARRIVAL AFTE…"
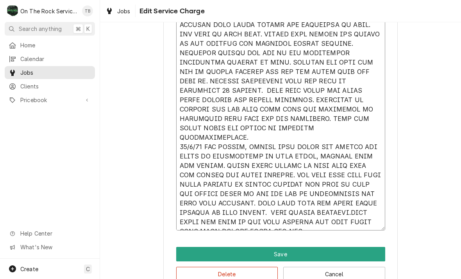
type textarea "x"
type textarea "10/3/25 TMB PROVIDE SERVICE PARTS AND LABOR TO DETERMINE THAT UPON ARRIVAL AFTE…"
type textarea "x"
type textarea "10/3/25 TMB PROVIDE SERVICE PARTS AND LABOR TO DETERMINE THAT UPON ARRIVAL AFTE…"
type textarea "x"
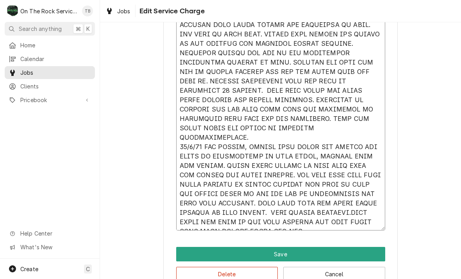
type textarea "10/3/25 TMB PROVIDE SERVICE PARTS AND LABOR TO DETERMINE THAT UPON ARRIVAL AFTE…"
type textarea "x"
type textarea "10/3/25 TMB PROVIDE SERVICE PARTS AND LABOR TO DETERMINE THAT UPON ARRIVAL AFTE…"
type textarea "x"
type textarea "10/3/25 TMB PROVIDE SERVICE PARTS AND LABOR TO DETERMINE THAT UPON ARRIVAL AFTE…"
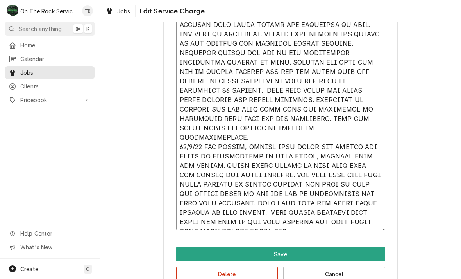
type textarea "x"
type textarea "10/3/25 TMB PROVIDE SERVICE PARTS AND LABOR TO DETERMINE THAT UPON ARRIVAL AFTE…"
type textarea "x"
type textarea "10/3/25 TMB PROVIDE SERVICE PARTS AND LABOR TO DETERMINE THAT UPON ARRIVAL AFTE…"
type textarea "x"
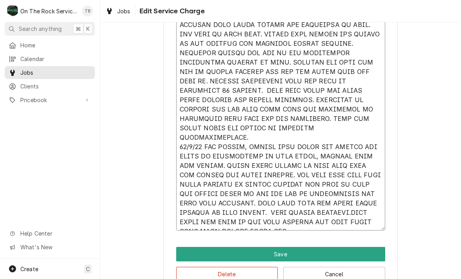
type textarea "10/3/25 TMB PROVIDE SERVICE PARTS AND LABOR TO DETERMINE THAT UPON ARRIVAL AFTE…"
type textarea "x"
type textarea "10/3/25 TMB PROVIDE SERVICE PARTS AND LABOR TO DETERMINE THAT UPON ARRIVAL AFTE…"
type textarea "x"
type textarea "10/3/25 TMB PROVIDE SERVICE PARTS AND LABOR TO DETERMINE THAT UPON ARRIVAL AFTE…"
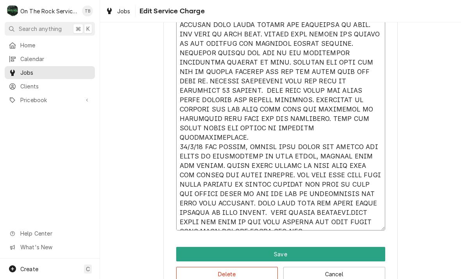
type textarea "x"
type textarea "10/3/25 TMB PROVIDE SERVICE PARTS AND LABOR TO DETERMINE THAT UPON ARRIVAL AFTE…"
type textarea "x"
type textarea "10/3/25 TMB PROVIDE SERVICE PARTS AND LABOR TO DETERMINE THAT UPON ARRIVAL AFTE…"
type textarea "x"
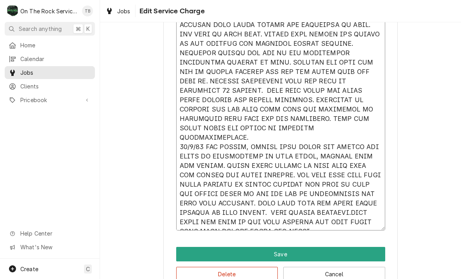
type textarea "10/3/25 TMB PROVIDE SERVICE PARTS AND LABOR TO DETERMINE THAT UPON ARRIVAL AFTE…"
type textarea "x"
type textarea "10/3/25 TMB PROVIDE SERVICE PARTS AND LABOR TO DETERMINE THAT UPON ARRIVAL AFTE…"
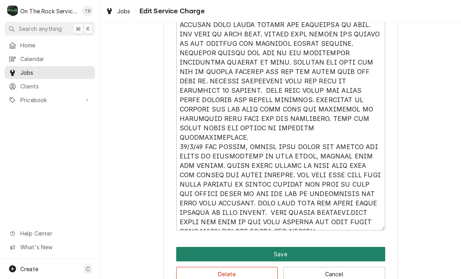
click at [370, 252] on button "Save" at bounding box center [280, 253] width 209 height 14
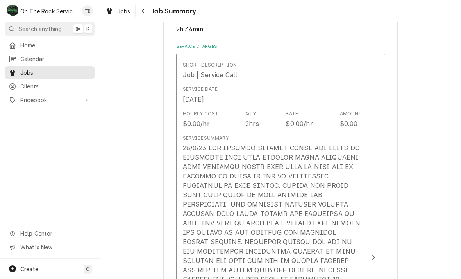
scroll to position [176, 0]
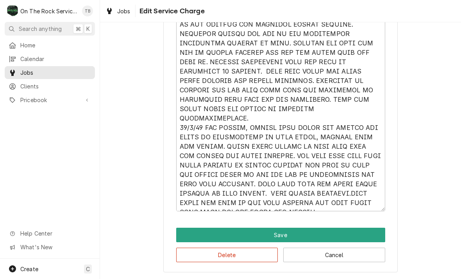
scroll to position [353, 0]
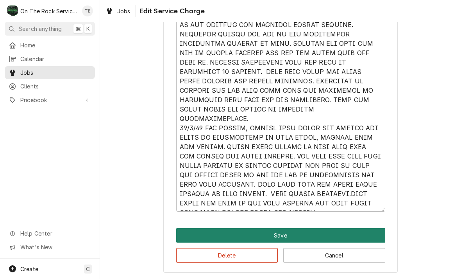
click at [290, 234] on button "Save" at bounding box center [280, 235] width 209 height 14
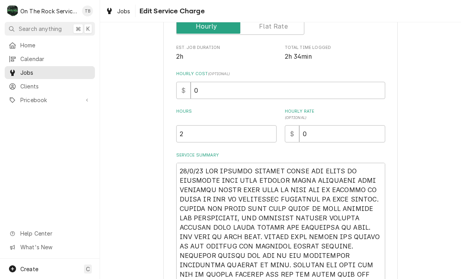
scroll to position [142, 0]
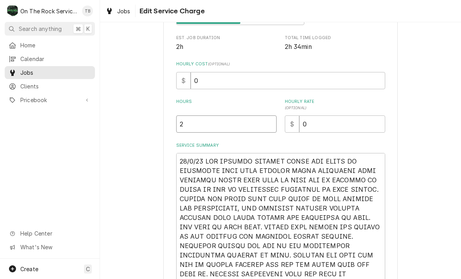
click at [194, 132] on input "2" at bounding box center [226, 123] width 100 height 17
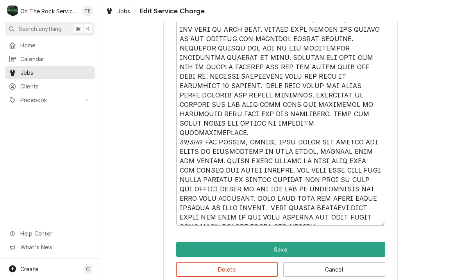
scroll to position [341, 0]
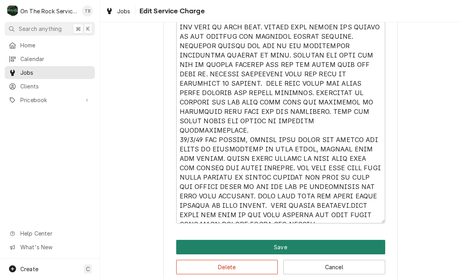
click at [281, 246] on button "Save" at bounding box center [280, 246] width 209 height 14
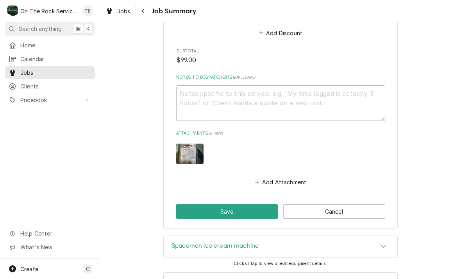
scroll to position [784, 0]
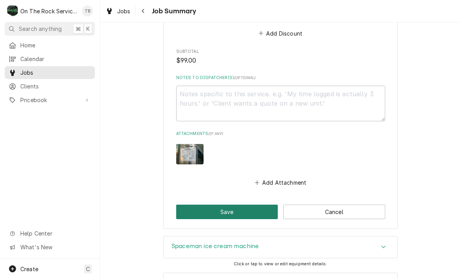
click at [224, 204] on button "Save" at bounding box center [227, 211] width 102 height 14
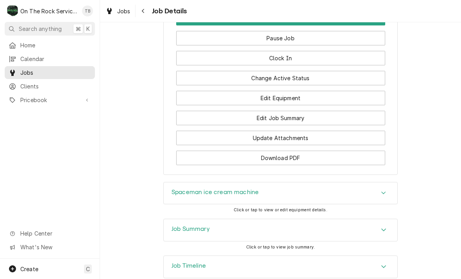
scroll to position [846, 0]
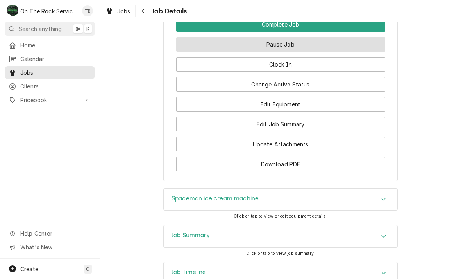
click at [298, 37] on button "Pause Job" at bounding box center [280, 44] width 209 height 14
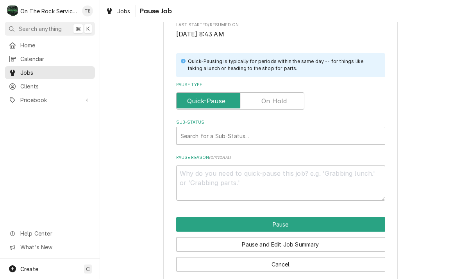
scroll to position [157, 0]
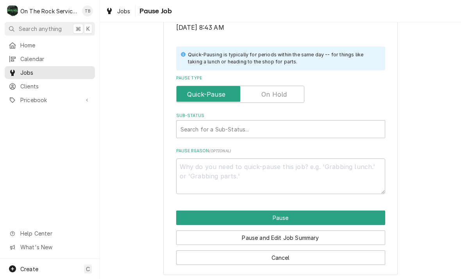
click at [288, 95] on input "Pause Type" at bounding box center [240, 94] width 121 height 17
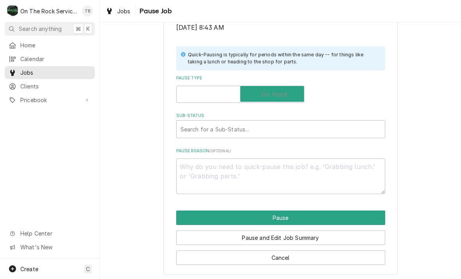
checkbox input "true"
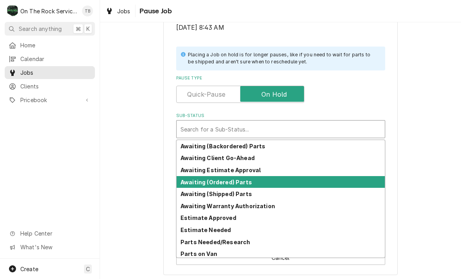
click at [234, 179] on strong "Awaiting (Ordered) Parts" at bounding box center [215, 182] width 71 height 7
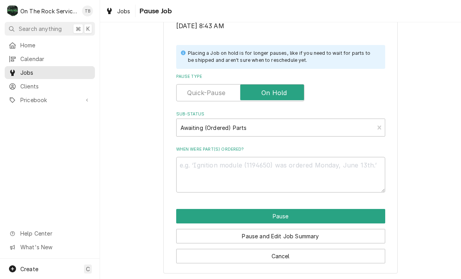
scroll to position [157, 0]
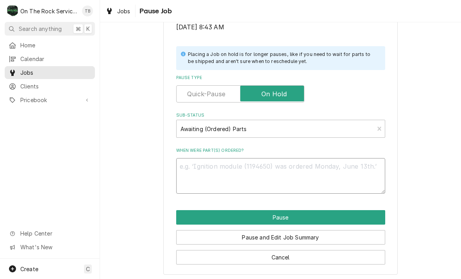
click at [203, 167] on textarea "When were part(s) ordered?" at bounding box center [280, 176] width 209 height 36
type textarea "x"
type textarea "P"
type textarea "x"
type textarea "PR"
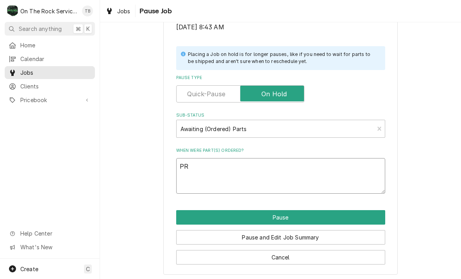
type textarea "x"
type textarea "PRO"
type textarea "x"
type textarea "PROB"
type textarea "x"
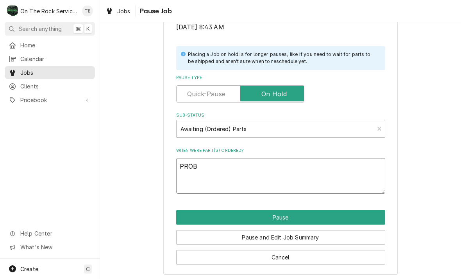
type textarea "PROBE"
type textarea "x"
type textarea "PROBE/"
type textarea "x"
type textarea "PROBE/T"
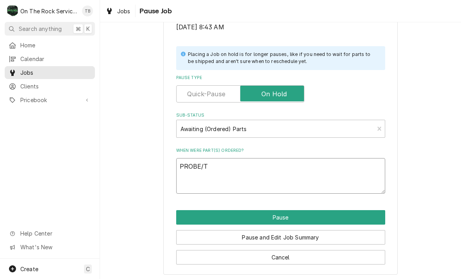
type textarea "x"
type textarea "PROBE/TU"
type textarea "x"
type textarea "PROBE/TUN"
type textarea "x"
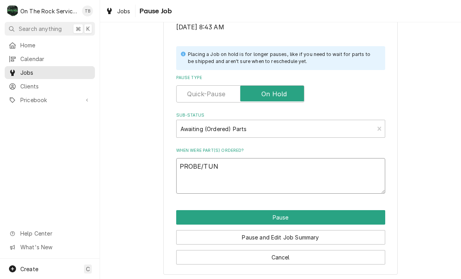
type textarea "PROBE/TUNE"
type textarea "x"
type textarea "PROBE/TUNE"
type textarea "x"
type textarea "PROBE/TUNE U"
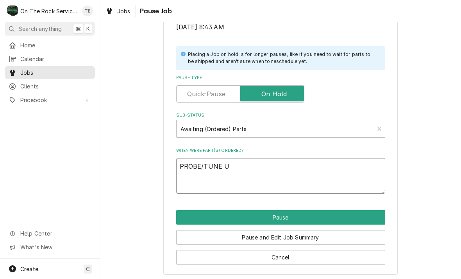
type textarea "x"
type textarea "PROBE/TUNE UP"
type textarea "x"
type textarea "PROBE/TUNE UPK"
type textarea "x"
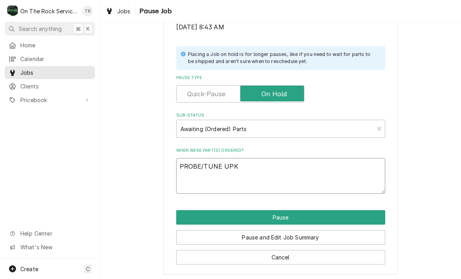
type textarea "PROBE/TUNE UPKI"
type textarea "x"
type textarea "PROBE/TUNE UPKIT"
type textarea "x"
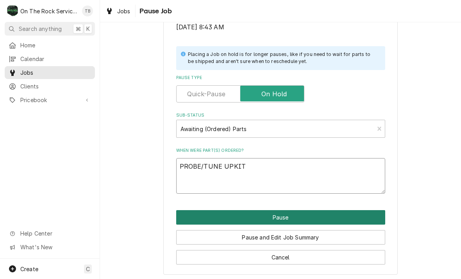
type textarea "PROBE/TUNE UPKIT"
click at [293, 214] on button "Pause" at bounding box center [280, 217] width 209 height 14
type textarea "x"
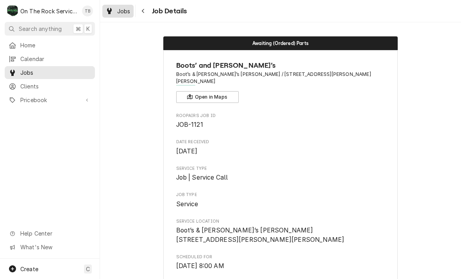
click at [123, 13] on span "Jobs" at bounding box center [123, 11] width 13 height 8
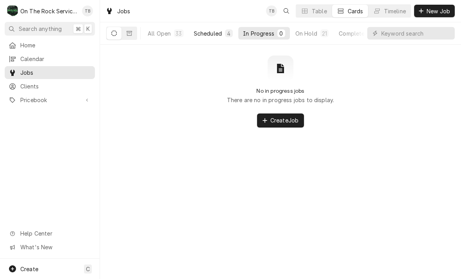
click at [209, 38] on button "Scheduled 4" at bounding box center [213, 33] width 48 height 13
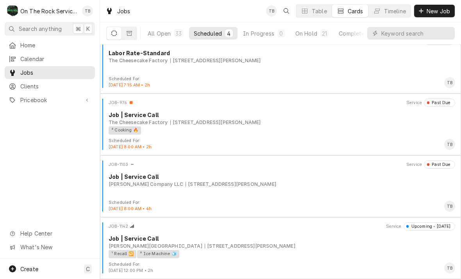
scroll to position [13, 0]
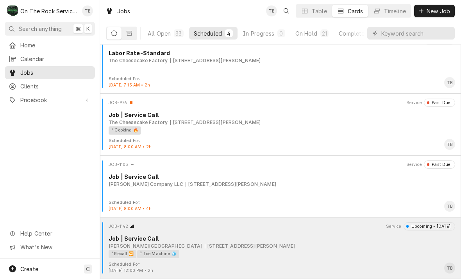
click at [237, 250] on div "¹ Recall 🔁 ² Ice Machine 🧊" at bounding box center [279, 254] width 341 height 8
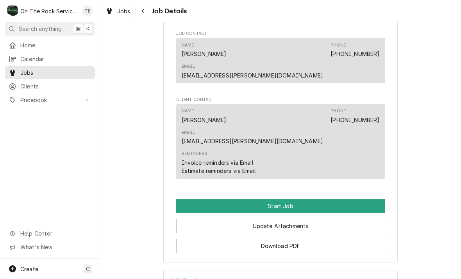
scroll to position [556, 0]
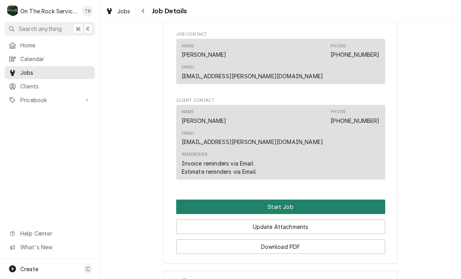
click at [291, 199] on button "Start Job" at bounding box center [280, 206] width 209 height 14
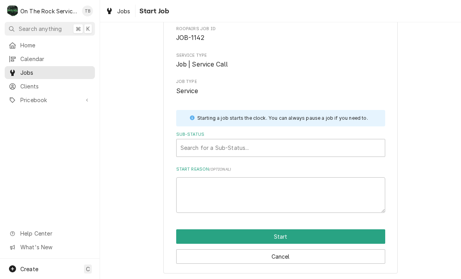
scroll to position [41, 0]
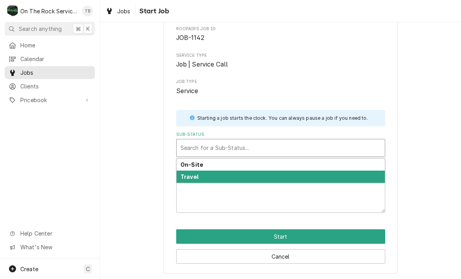
click at [197, 179] on div "Travel" at bounding box center [281, 176] width 208 height 12
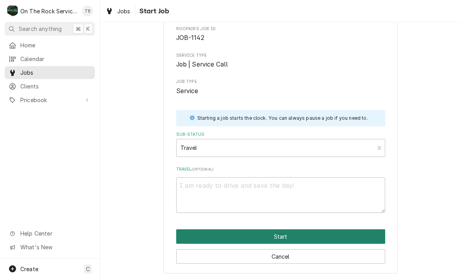
click at [296, 238] on button "Start" at bounding box center [280, 236] width 209 height 14
type textarea "x"
